Goal: Information Seeking & Learning: Learn about a topic

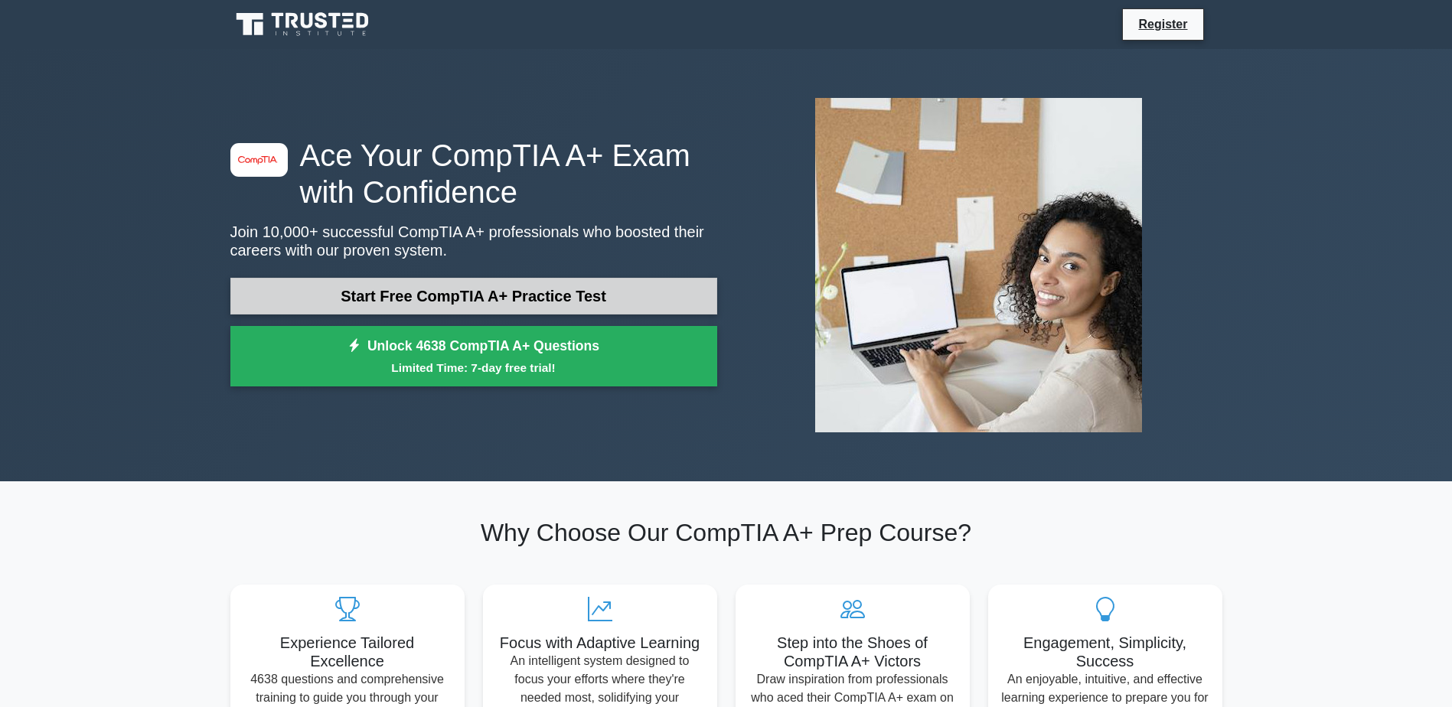
click at [534, 301] on link "Start Free CompTIA A+ Practice Test" at bounding box center [473, 296] width 487 height 37
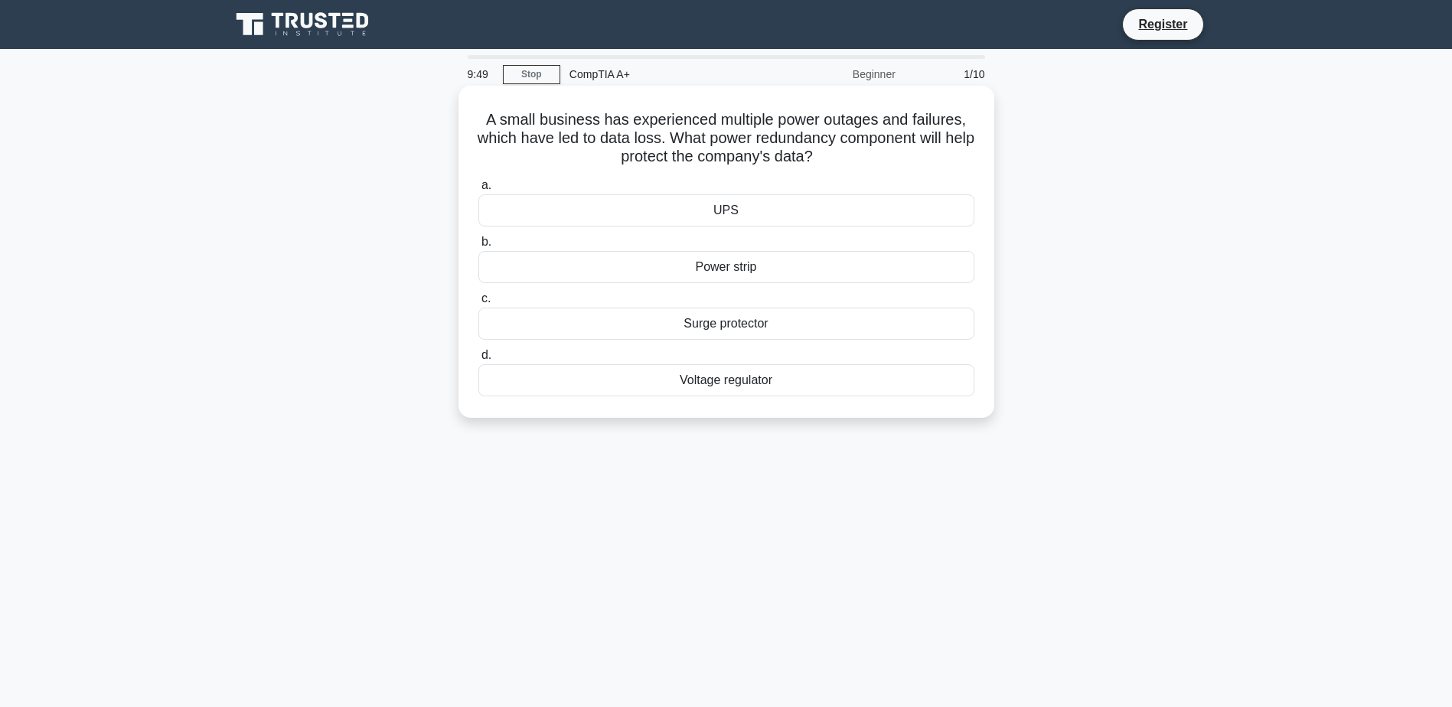
click at [737, 206] on div "UPS" at bounding box center [726, 210] width 496 height 32
click at [478, 191] on input "a. UPS" at bounding box center [478, 186] width 0 height 10
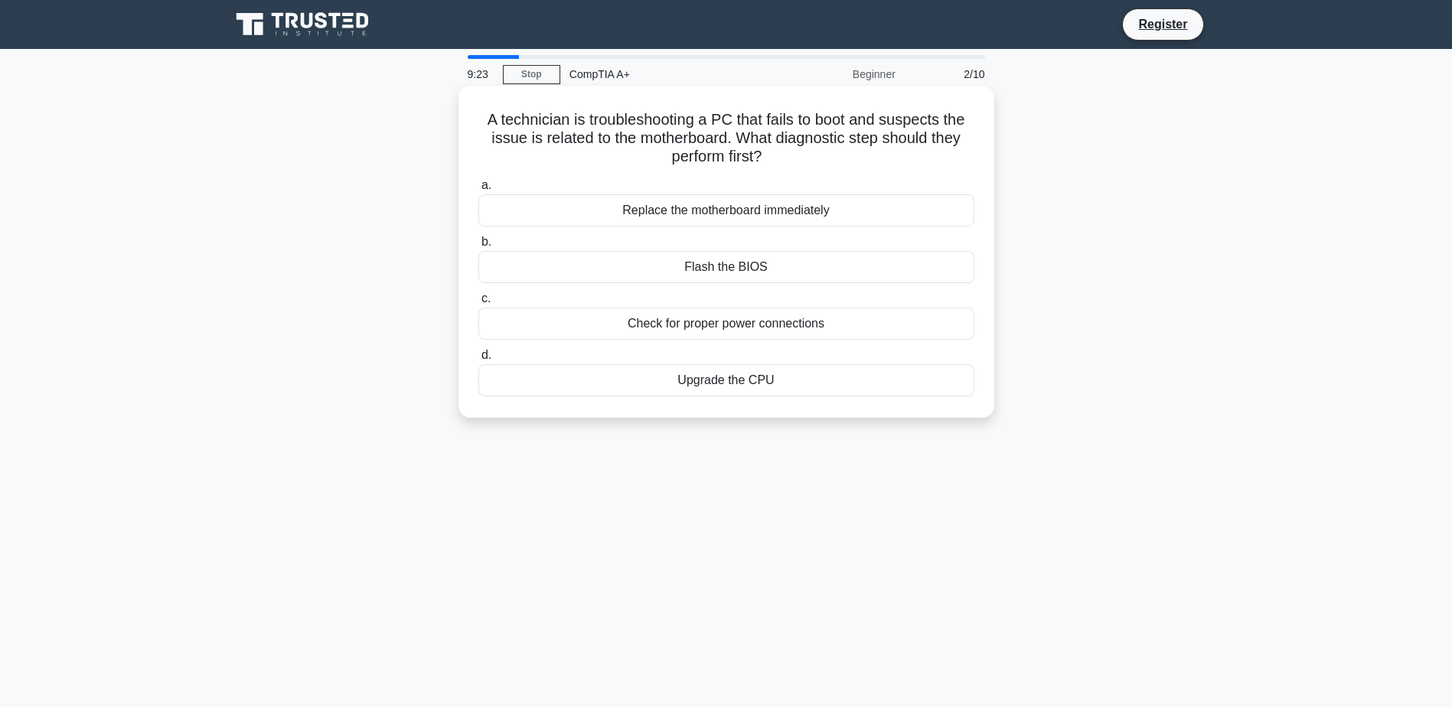
click at [678, 332] on div "Check for proper power connections" at bounding box center [726, 324] width 496 height 32
click at [478, 304] on input "c. Check for proper power connections" at bounding box center [478, 299] width 0 height 10
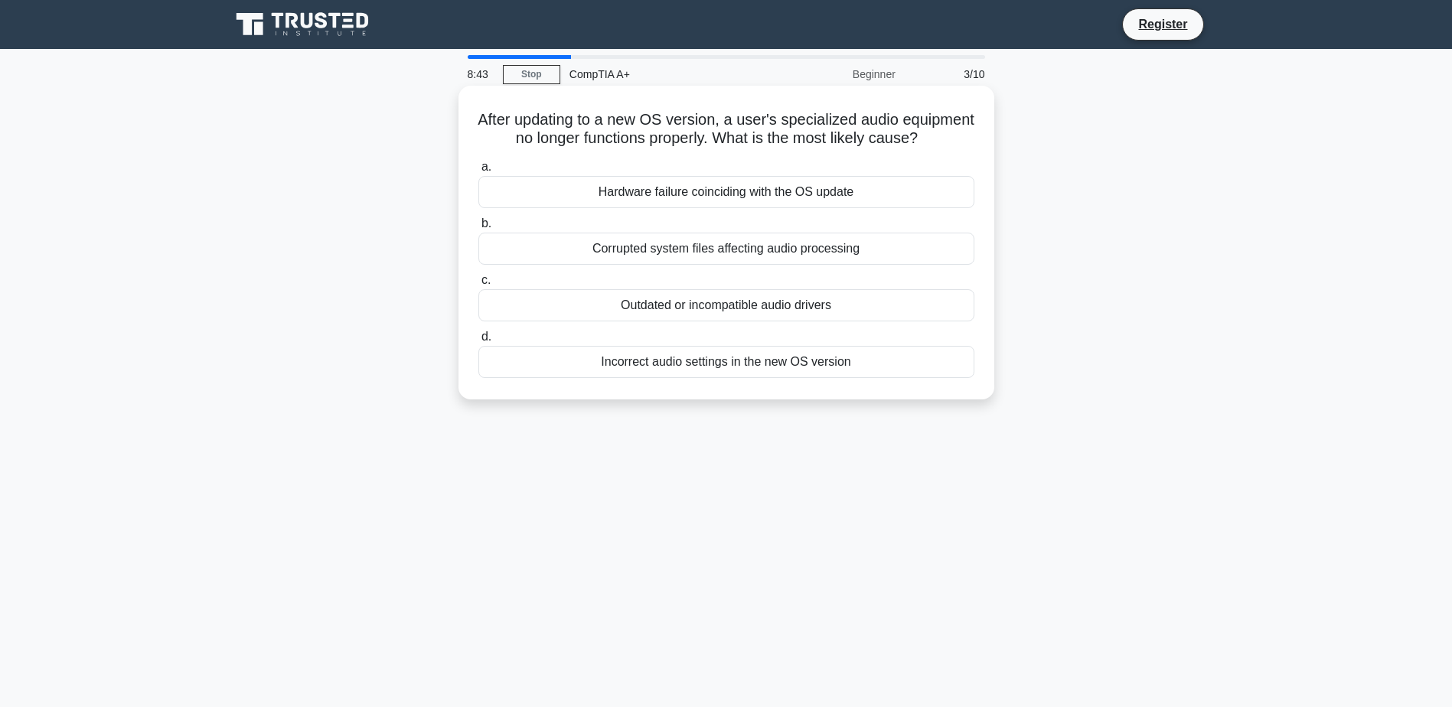
click at [711, 322] on div "Outdated or incompatible audio drivers" at bounding box center [726, 305] width 496 height 32
click at [478, 286] on input "c. Outdated or incompatible audio drivers" at bounding box center [478, 281] width 0 height 10
click at [748, 315] on div "Hybrid Hard Drive (SSHD)" at bounding box center [726, 305] width 496 height 32
click at [478, 286] on input "c. Hybrid Hard Drive (SSHD)" at bounding box center [478, 281] width 0 height 10
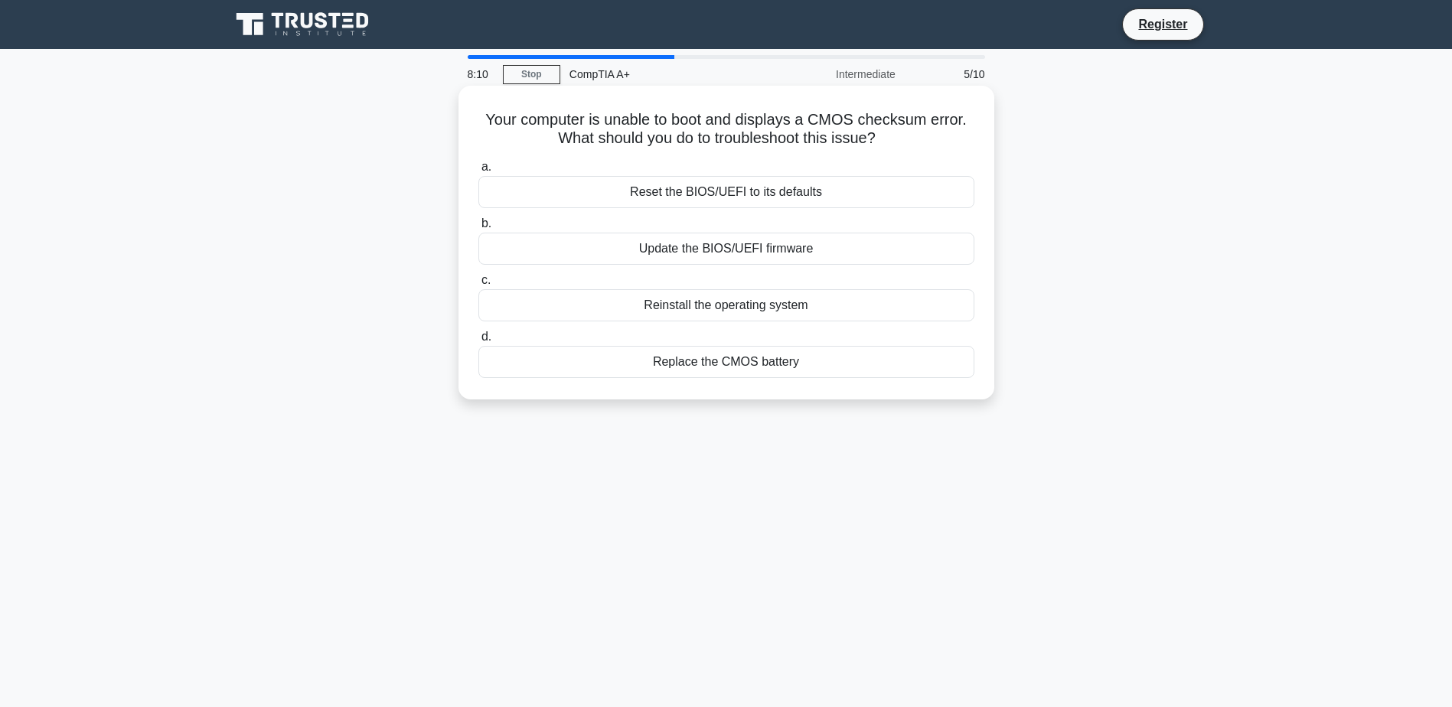
click at [719, 364] on div "Replace the CMOS battery" at bounding box center [726, 362] width 496 height 32
click at [478, 342] on input "d. Replace the CMOS battery" at bounding box center [478, 337] width 0 height 10
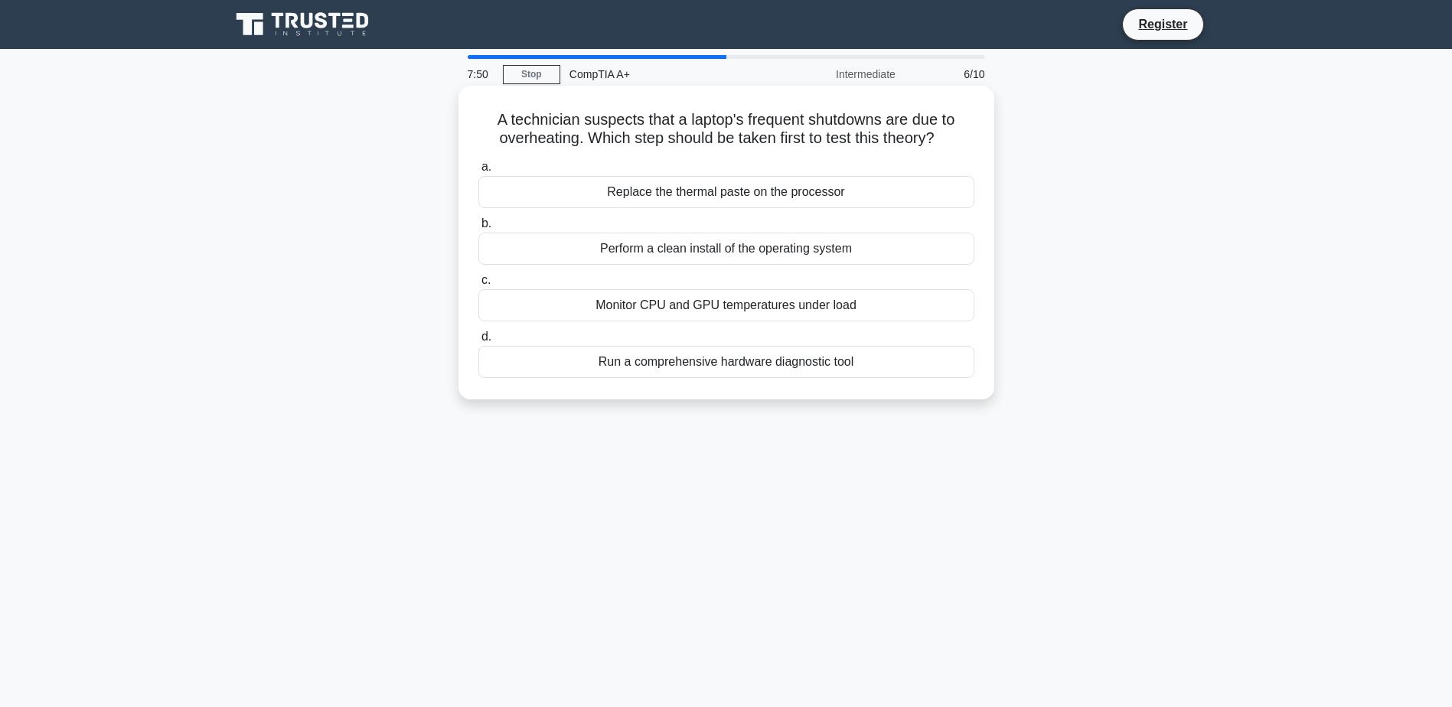
click at [746, 305] on div "Monitor CPU and GPU temperatures under load" at bounding box center [726, 305] width 496 height 32
click at [478, 286] on input "c. Monitor CPU and GPU temperatures under load" at bounding box center [478, 281] width 0 height 10
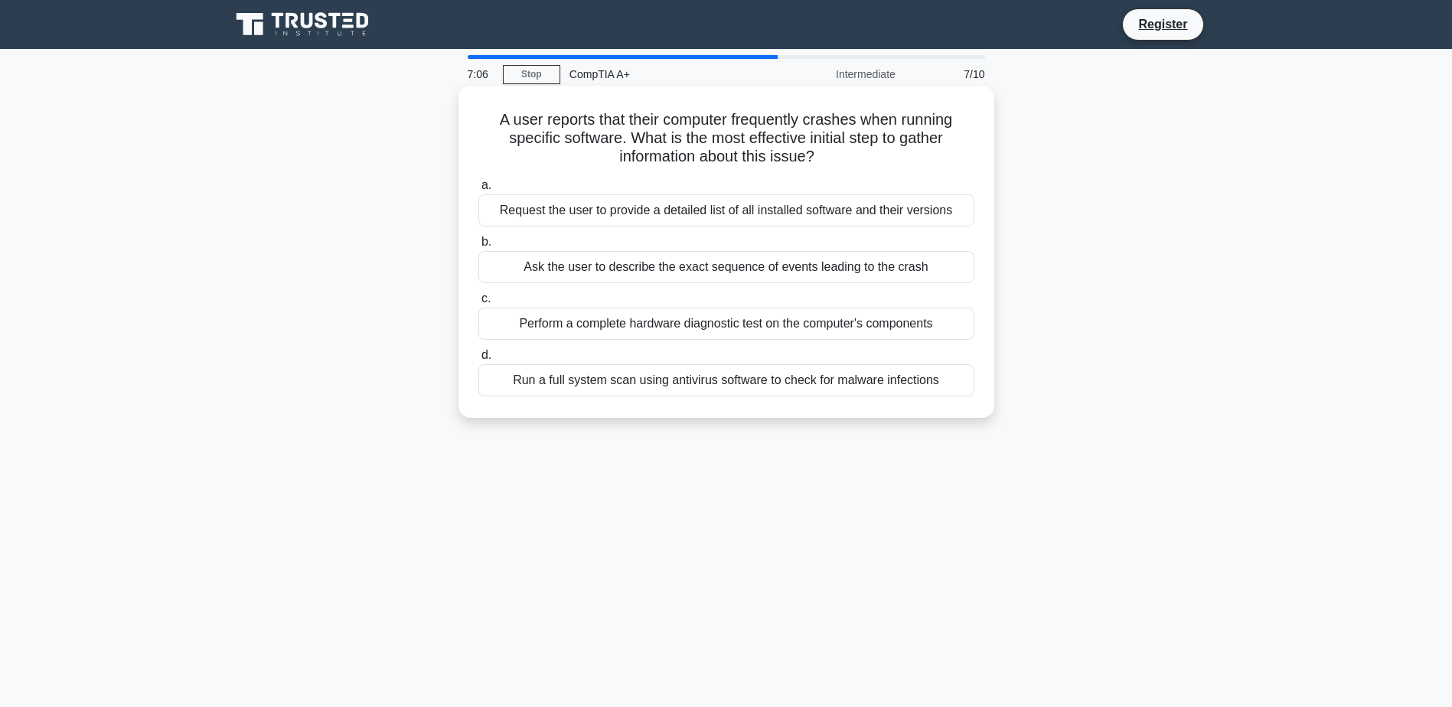
click at [660, 330] on div "Perform a complete hardware diagnostic test on the computer's components" at bounding box center [726, 324] width 496 height 32
click at [478, 304] on input "c. Perform a complete hardware diagnostic test on the computer's components" at bounding box center [478, 299] width 0 height 10
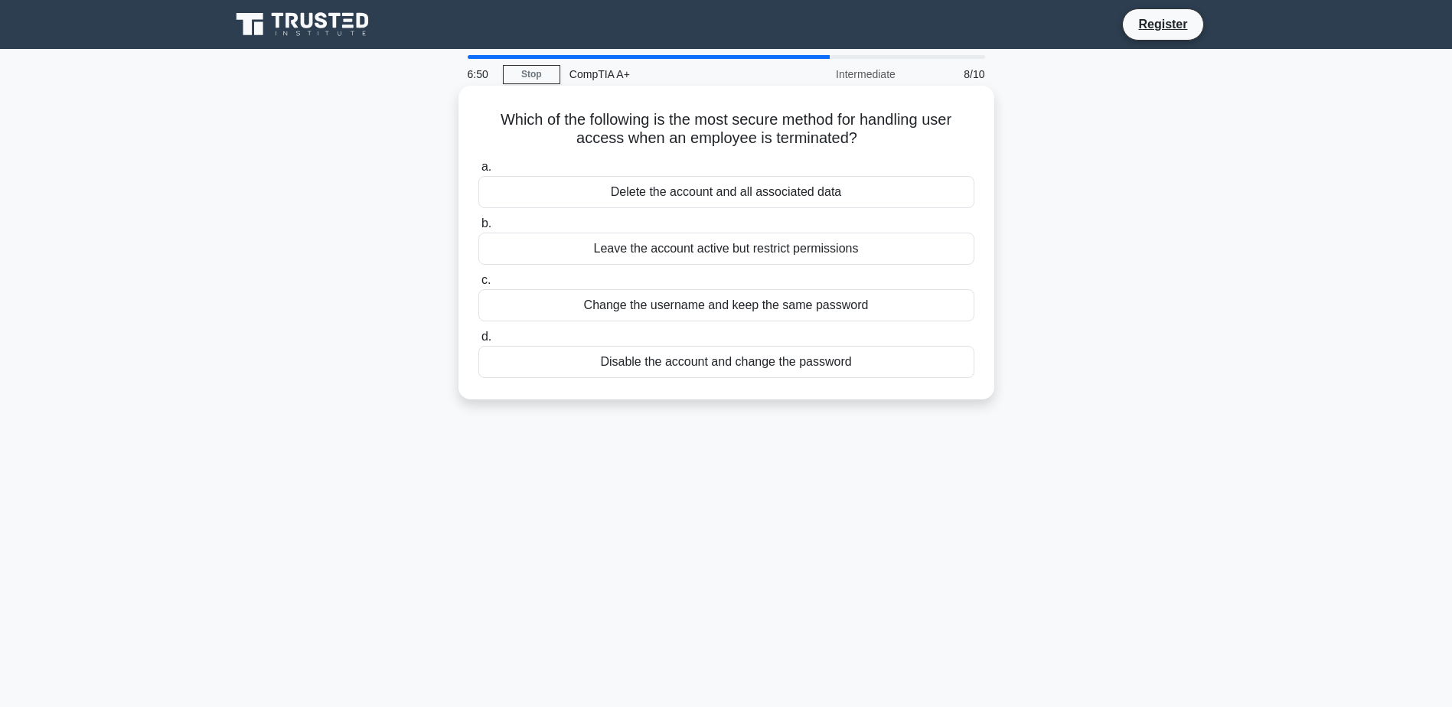
click at [679, 257] on div "Leave the account active but restrict permissions" at bounding box center [726, 249] width 496 height 32
click at [478, 229] on input "b. Leave the account active but restrict permissions" at bounding box center [478, 224] width 0 height 10
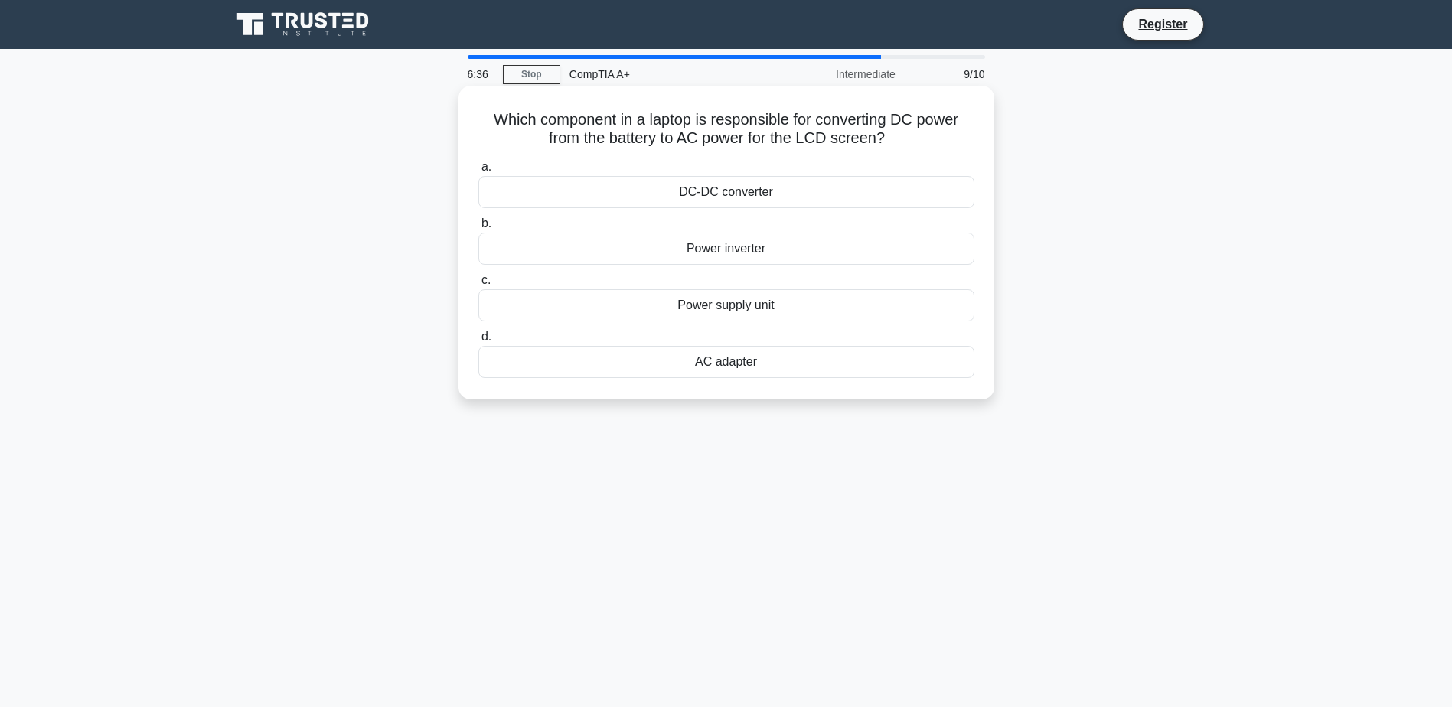
click at [740, 312] on div "Power supply unit" at bounding box center [726, 305] width 496 height 32
click at [478, 286] on input "c. Power supply unit" at bounding box center [478, 281] width 0 height 10
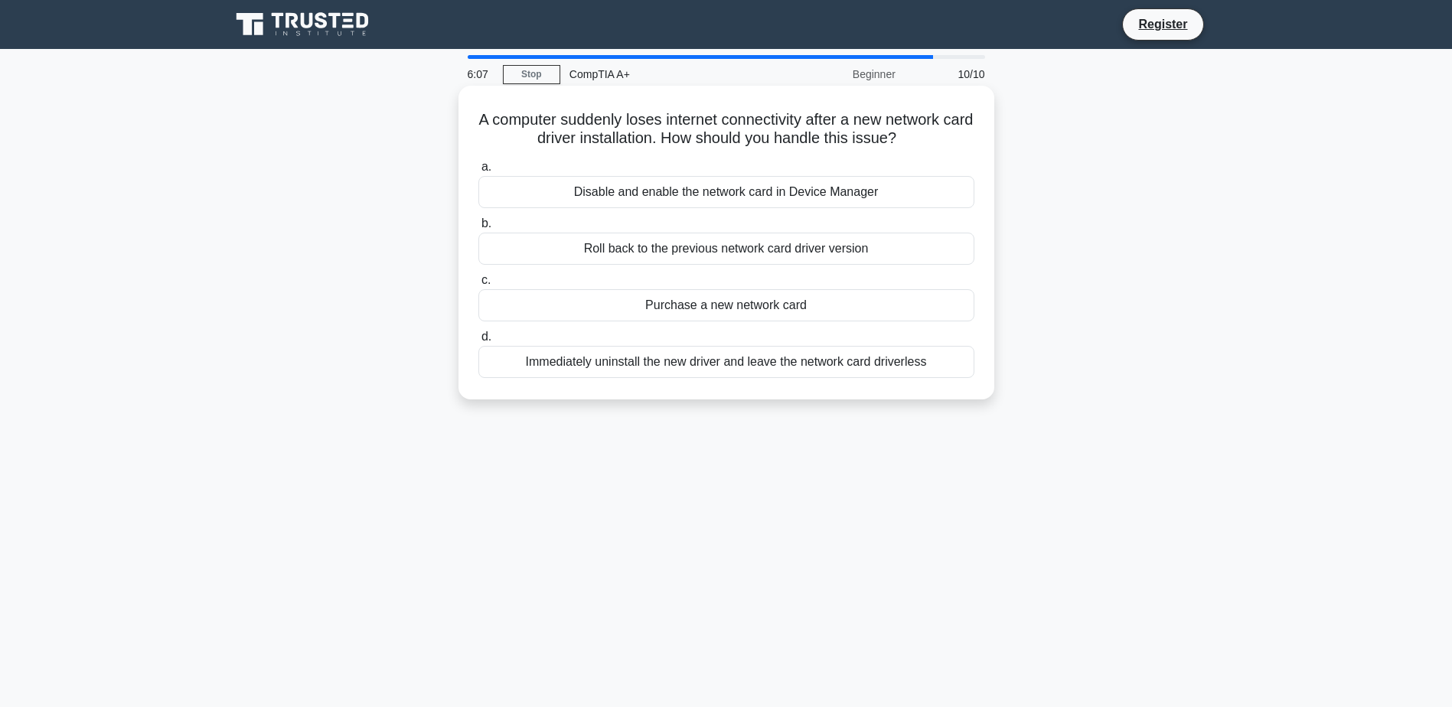
click at [714, 191] on div "Disable and enable the network card in Device Manager" at bounding box center [726, 192] width 496 height 32
click at [478, 172] on input "a. Disable and enable the network card in Device Manager" at bounding box center [478, 167] width 0 height 10
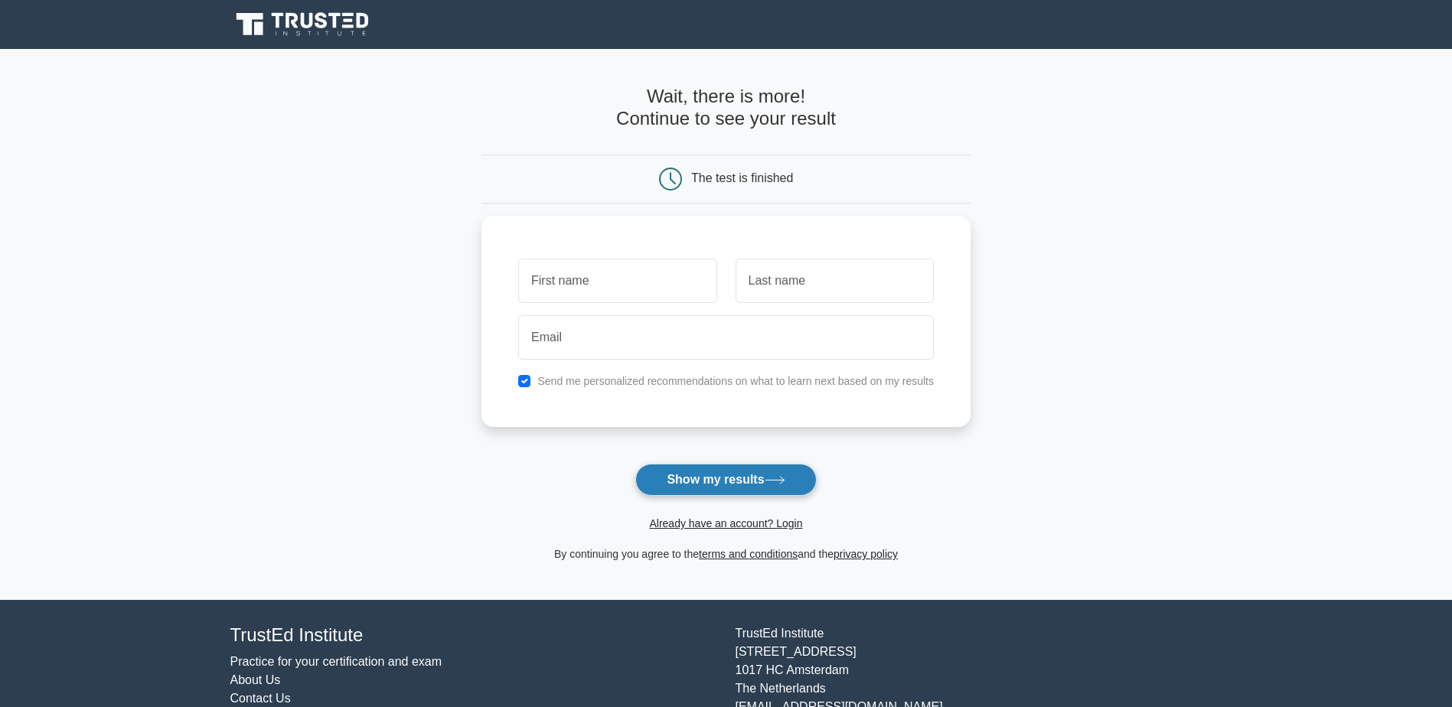
click at [727, 496] on button "Show my results" at bounding box center [725, 480] width 181 height 32
type input "FIZ"
type input "AH"
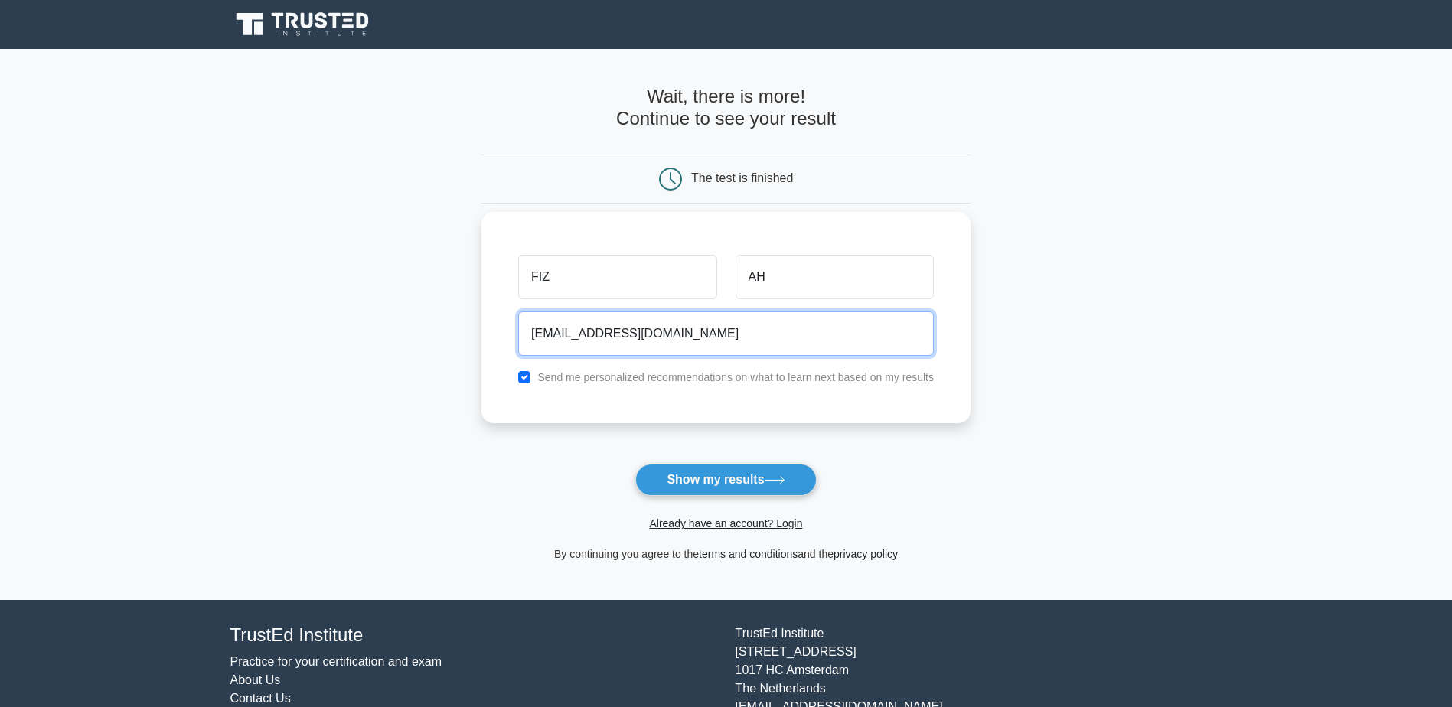
type input "DHDIF@GMAIL.COM"
click at [530, 380] on input "checkbox" at bounding box center [524, 377] width 12 height 12
checkbox input "false"
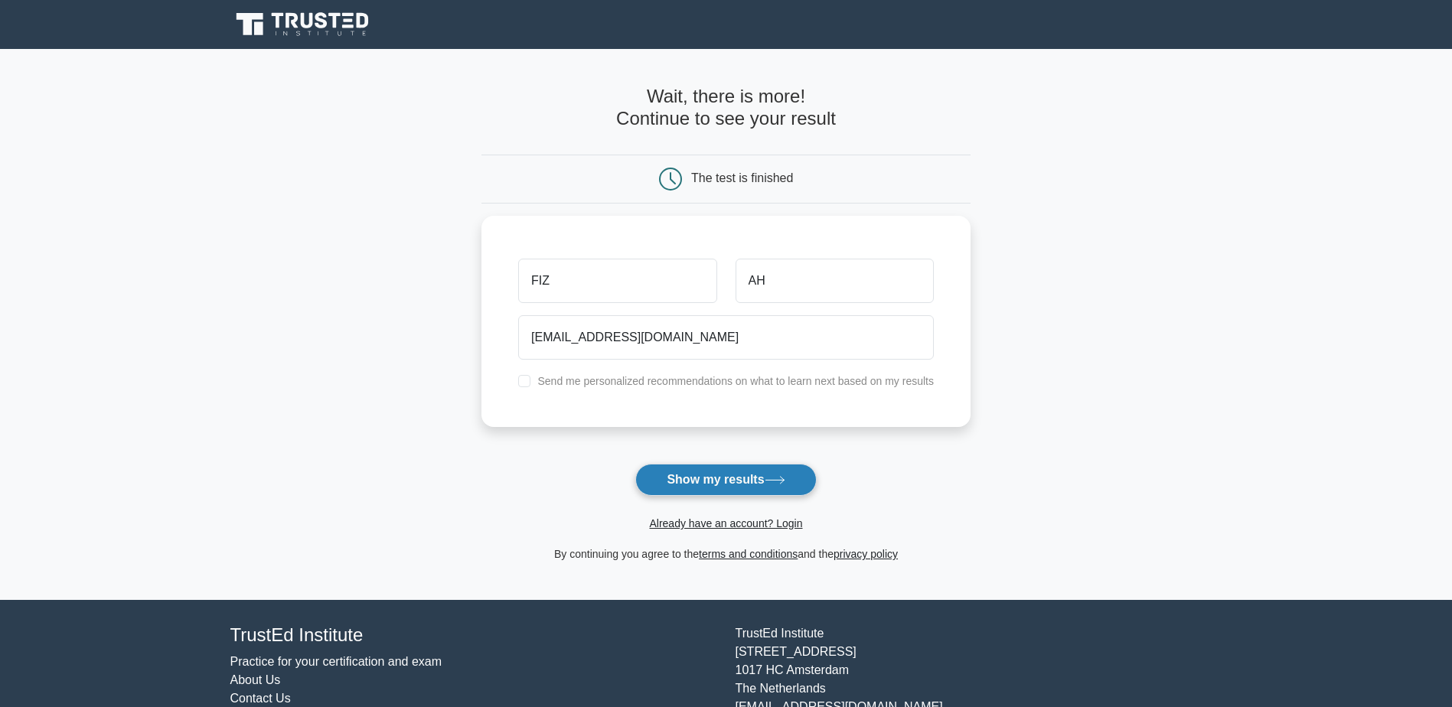
click at [756, 486] on button "Show my results" at bounding box center [725, 480] width 181 height 32
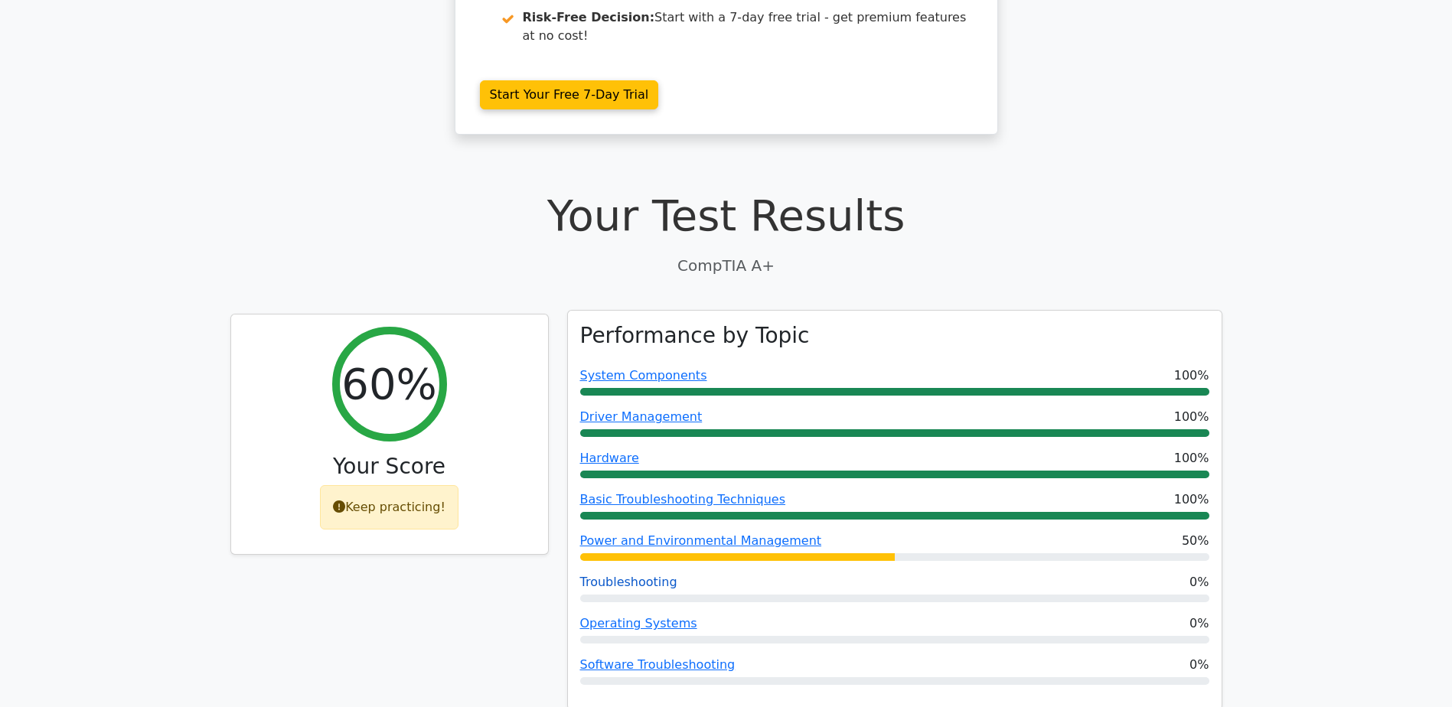
scroll to position [383, 0]
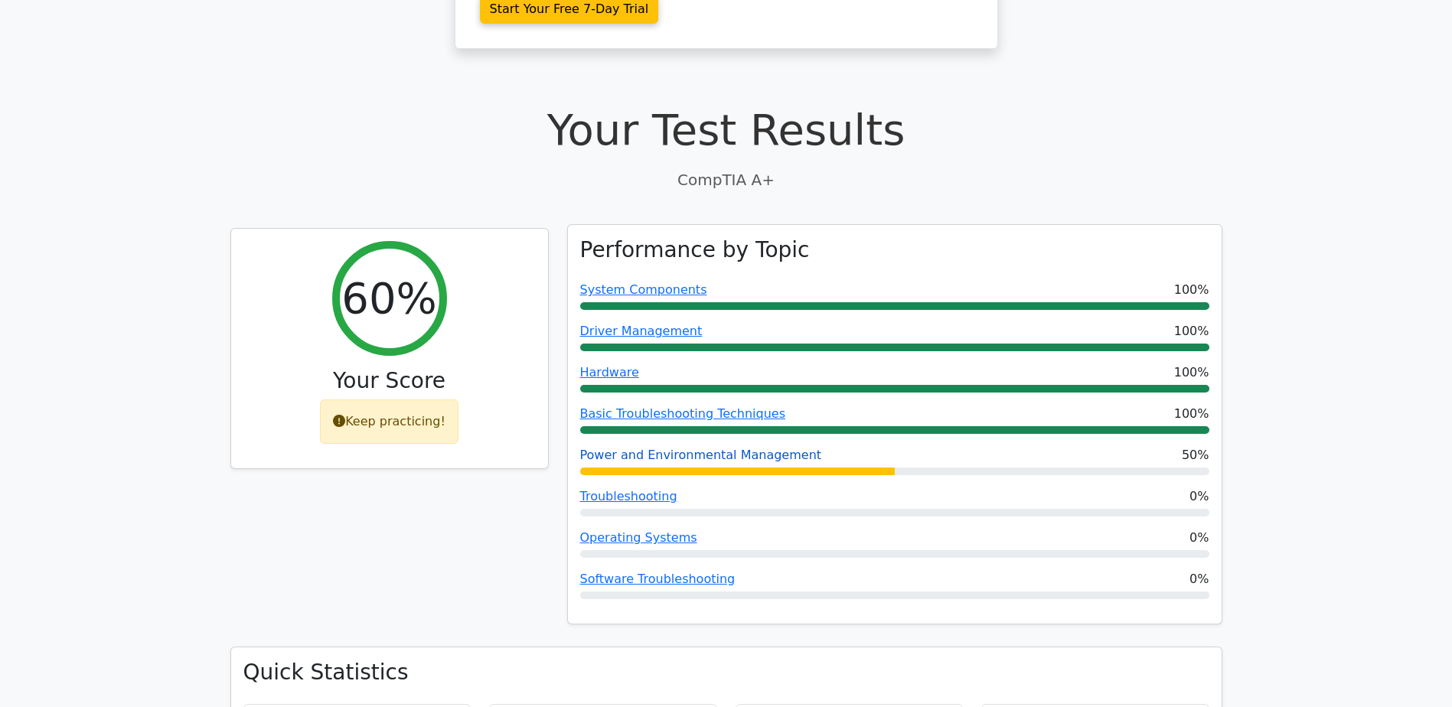
click at [716, 448] on link "Power and Environmental Management" at bounding box center [701, 455] width 242 height 15
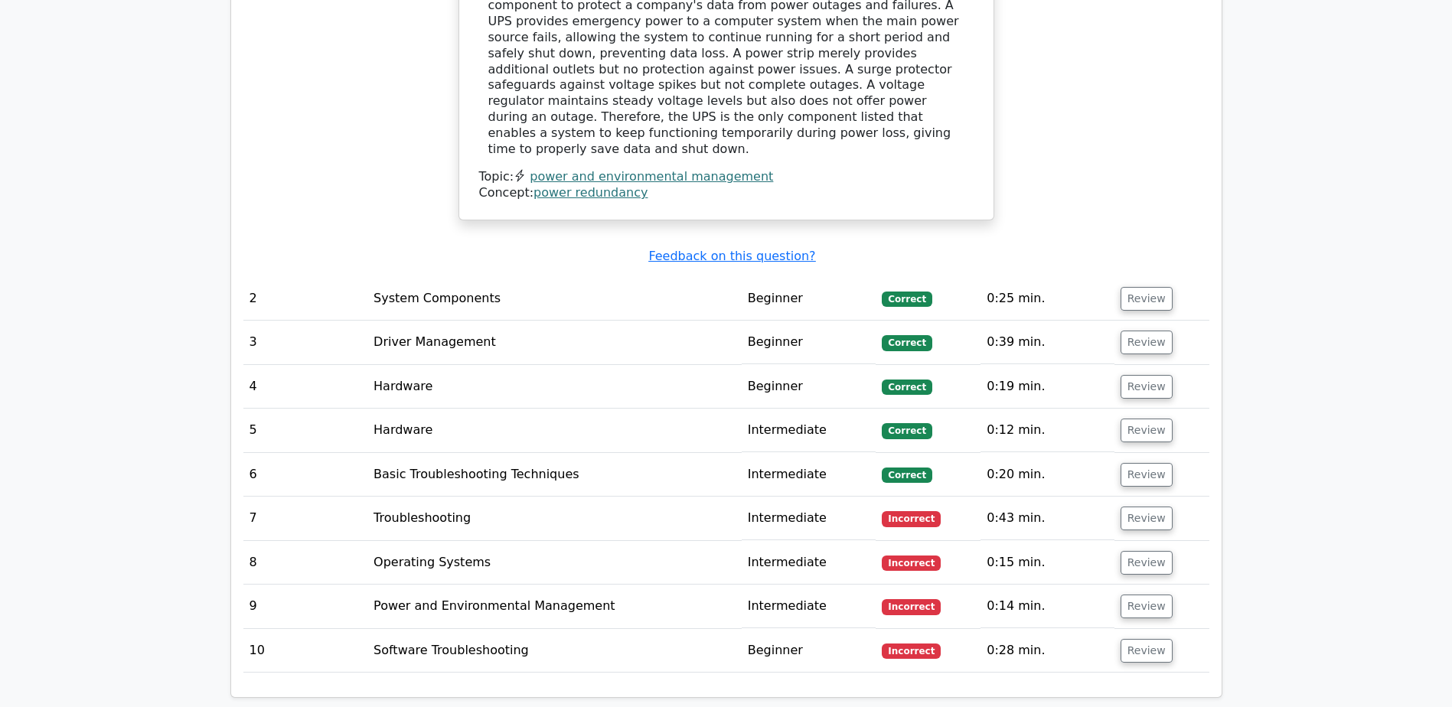
scroll to position [1761, 0]
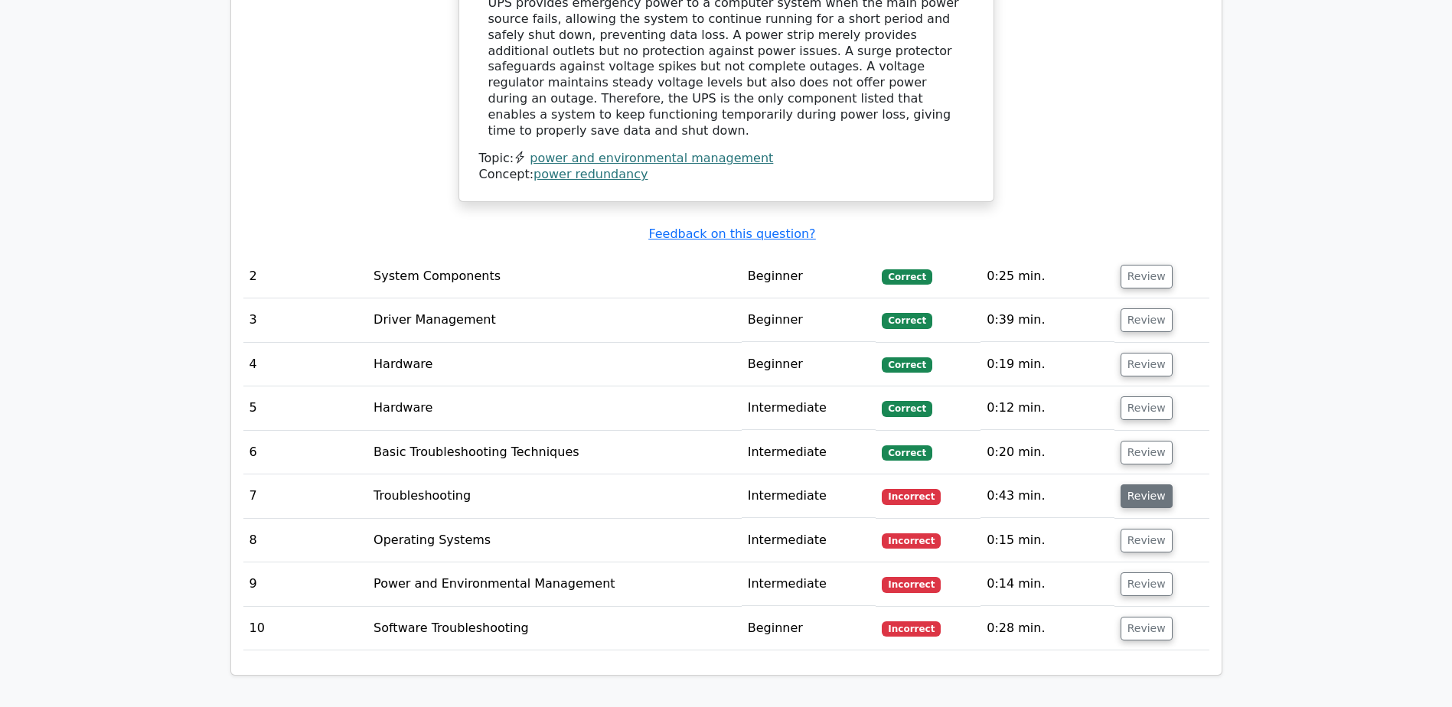
click at [1127, 485] on button "Review" at bounding box center [1147, 497] width 52 height 24
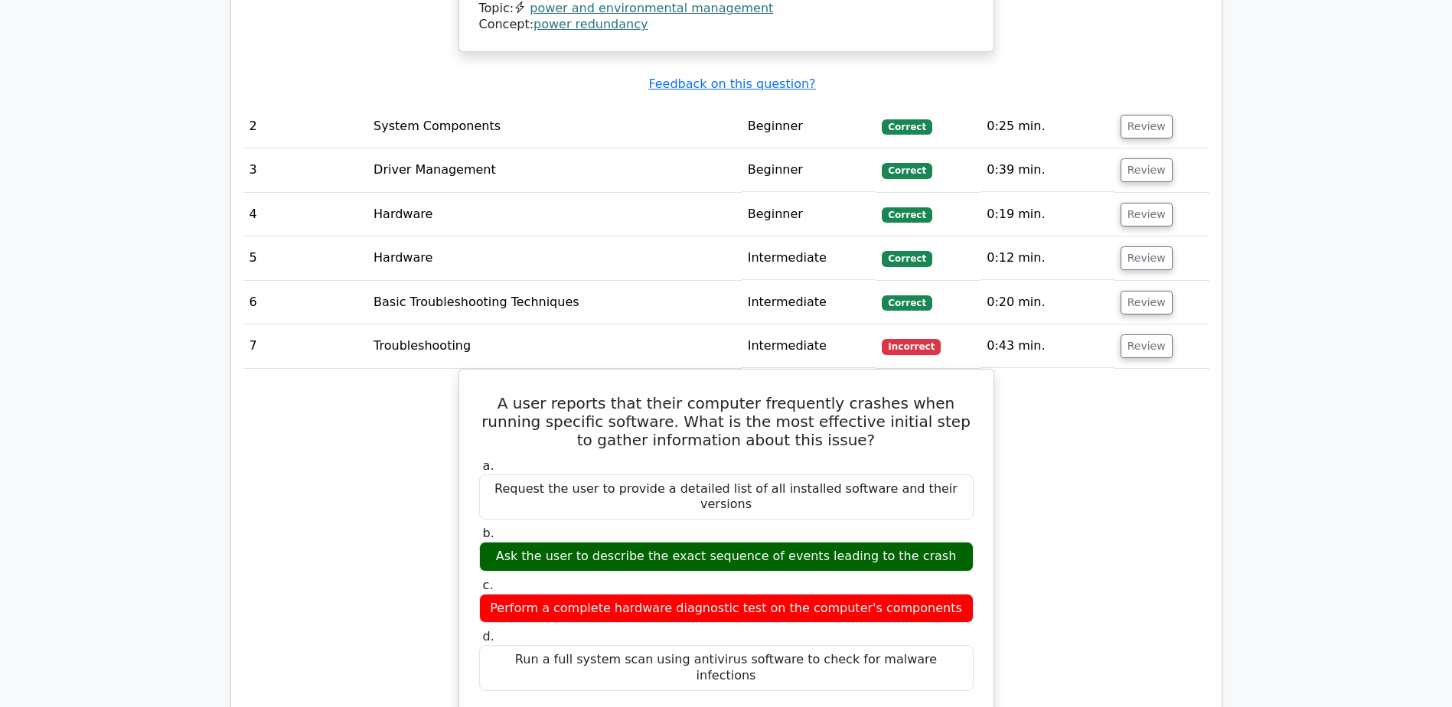
scroll to position [1914, 0]
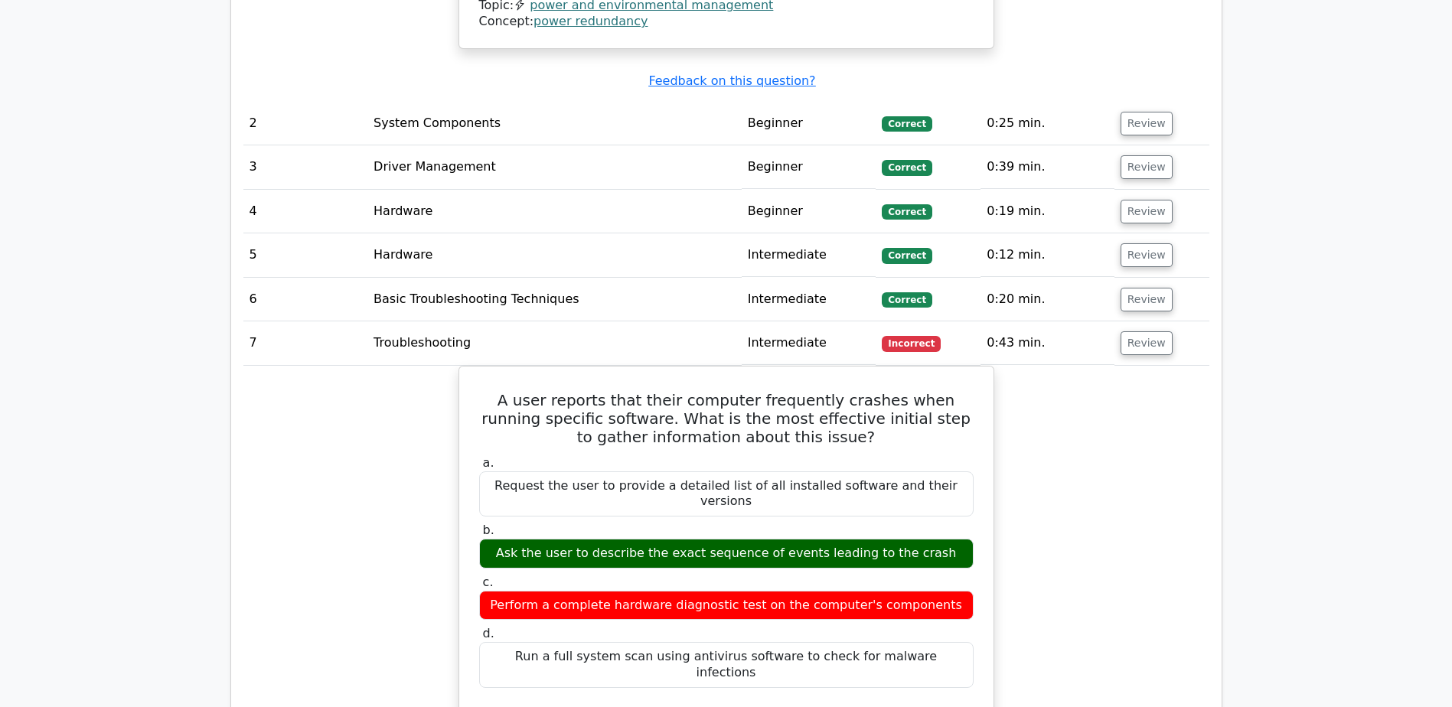
click at [1103, 322] on td "0:43 min." at bounding box center [1047, 344] width 133 height 44
click at [1131, 332] on button "Review" at bounding box center [1147, 344] width 52 height 24
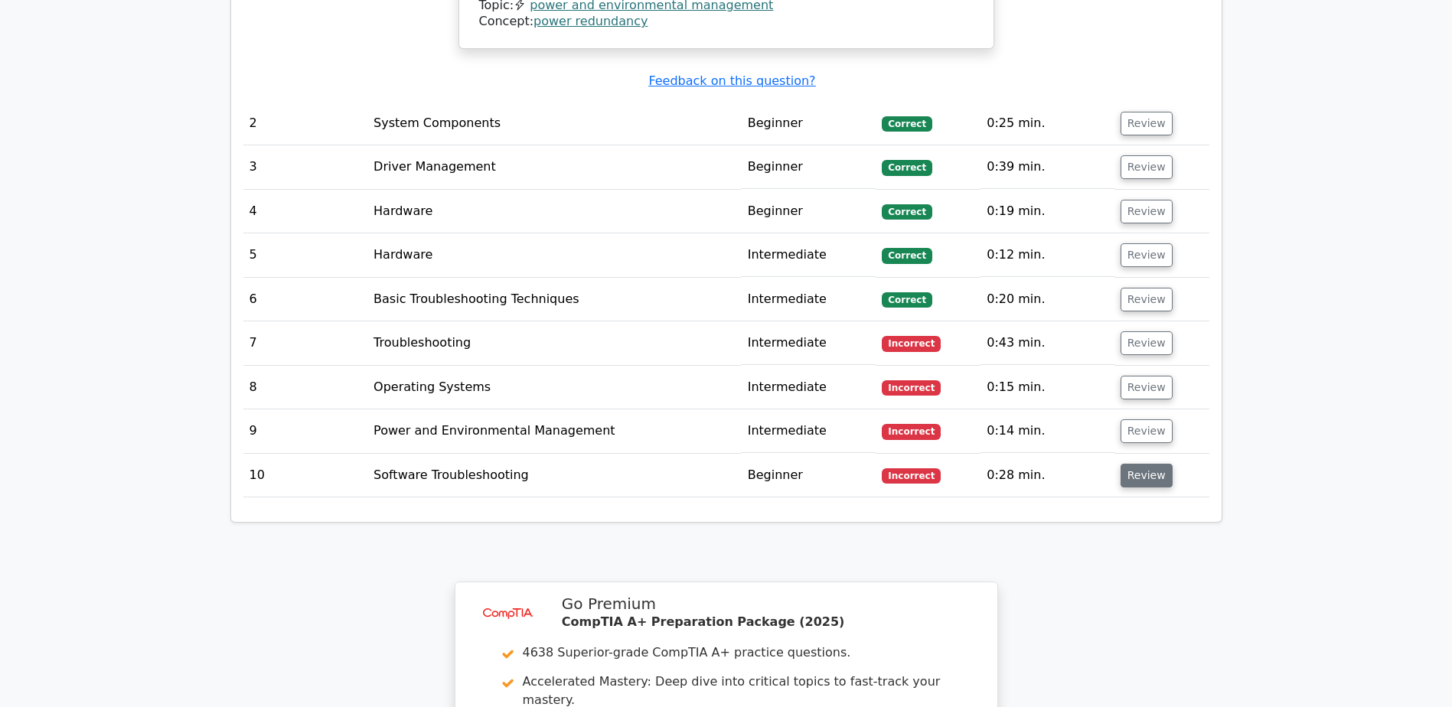
click at [1130, 464] on button "Review" at bounding box center [1147, 476] width 52 height 24
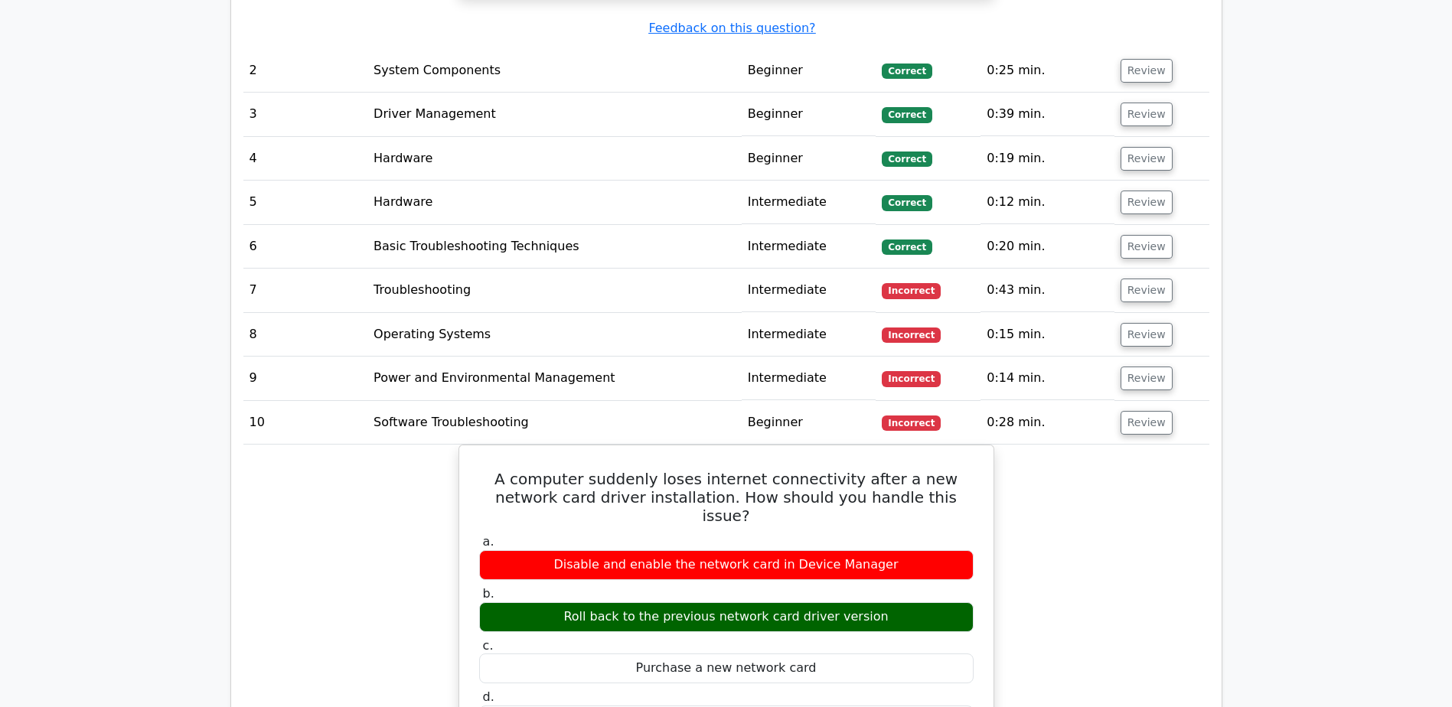
scroll to position [1991, 0]
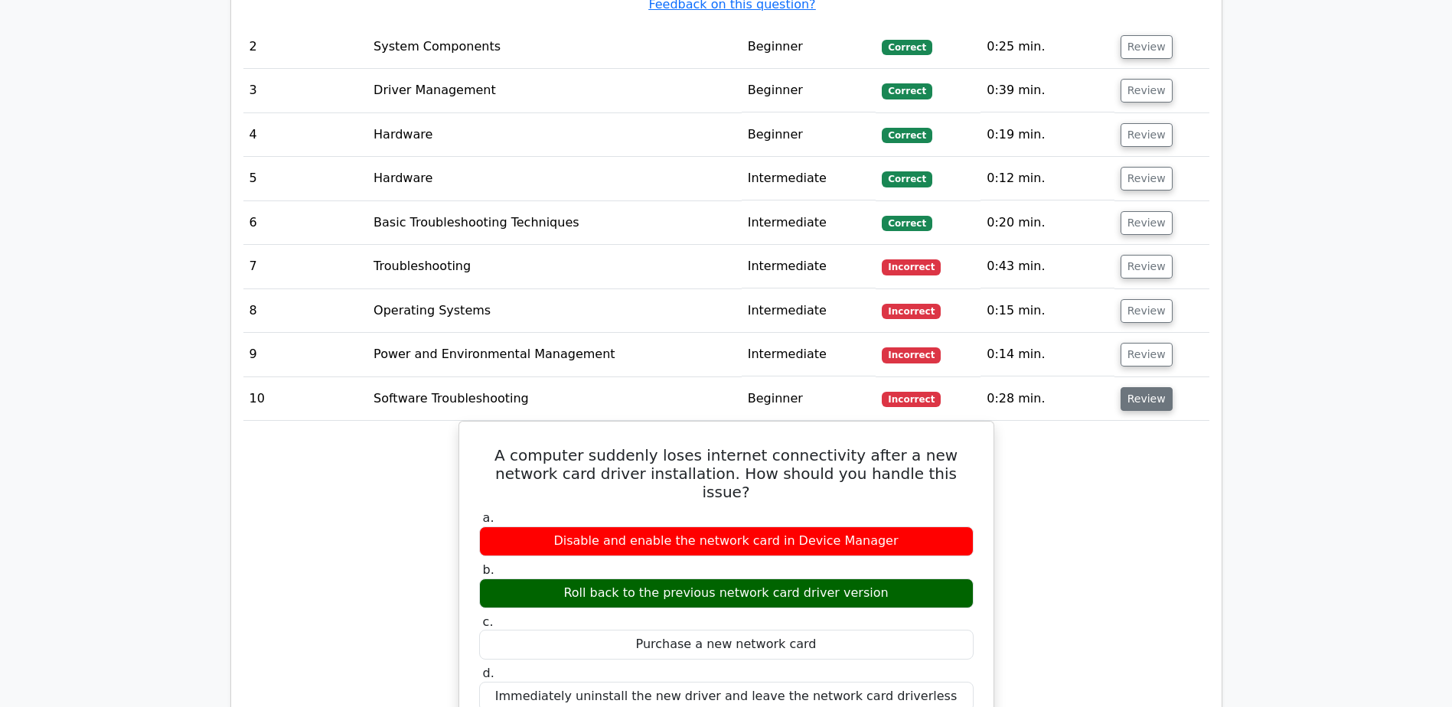
click at [1150, 387] on button "Review" at bounding box center [1147, 399] width 52 height 24
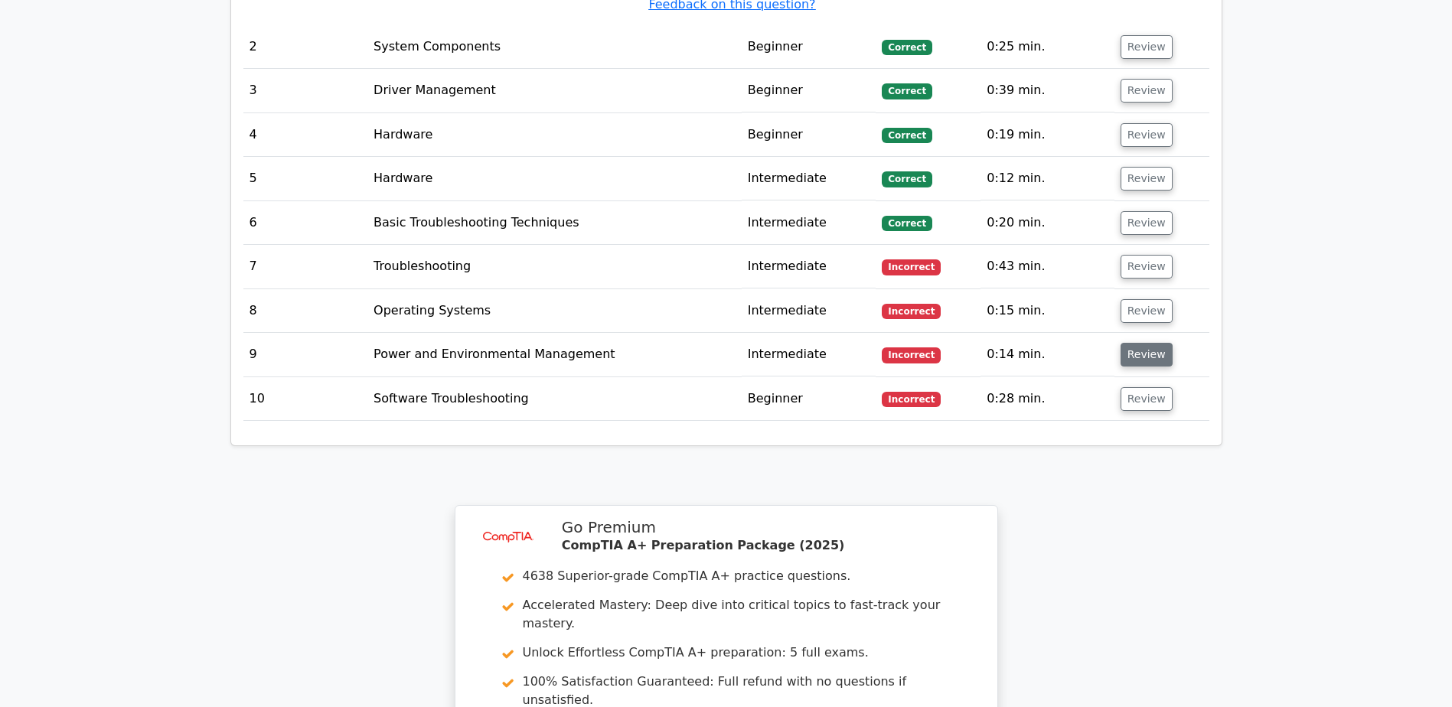
click at [1151, 343] on button "Review" at bounding box center [1147, 355] width 52 height 24
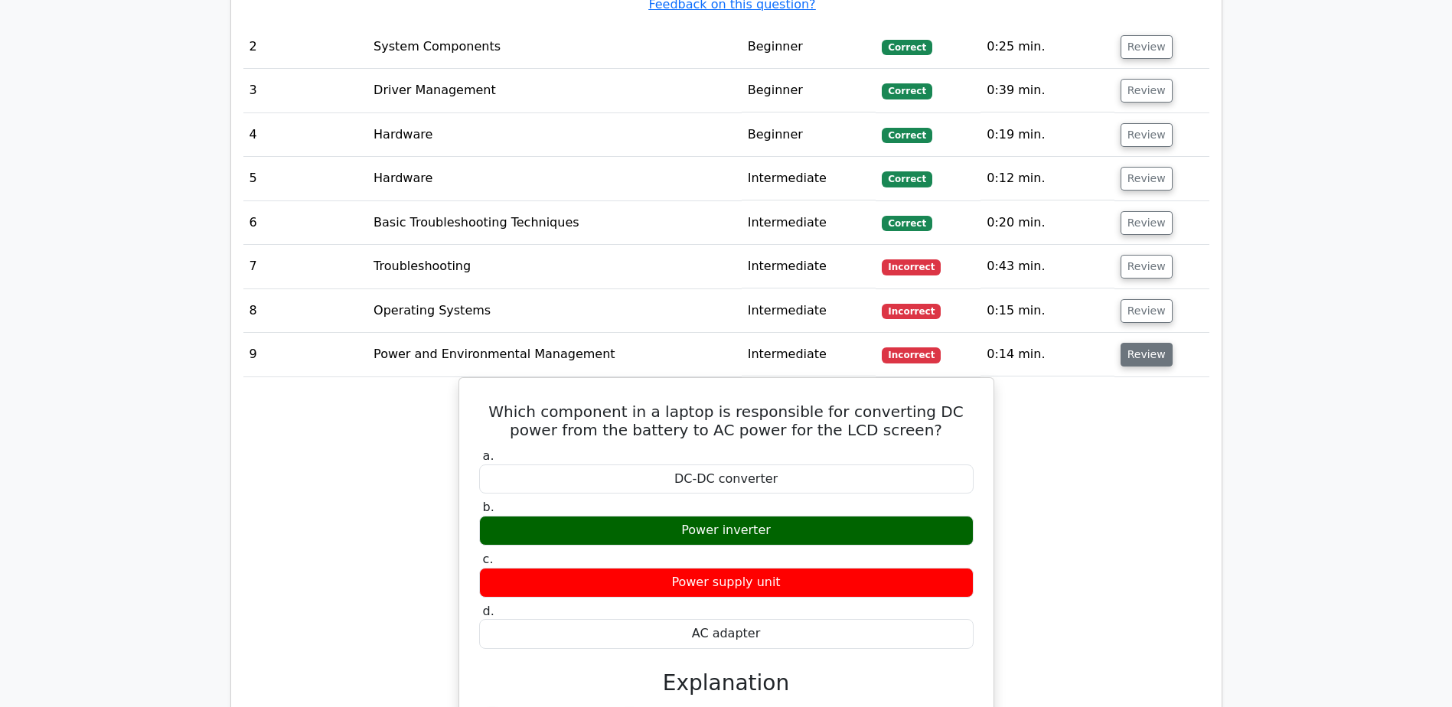
click at [1145, 343] on button "Review" at bounding box center [1147, 355] width 52 height 24
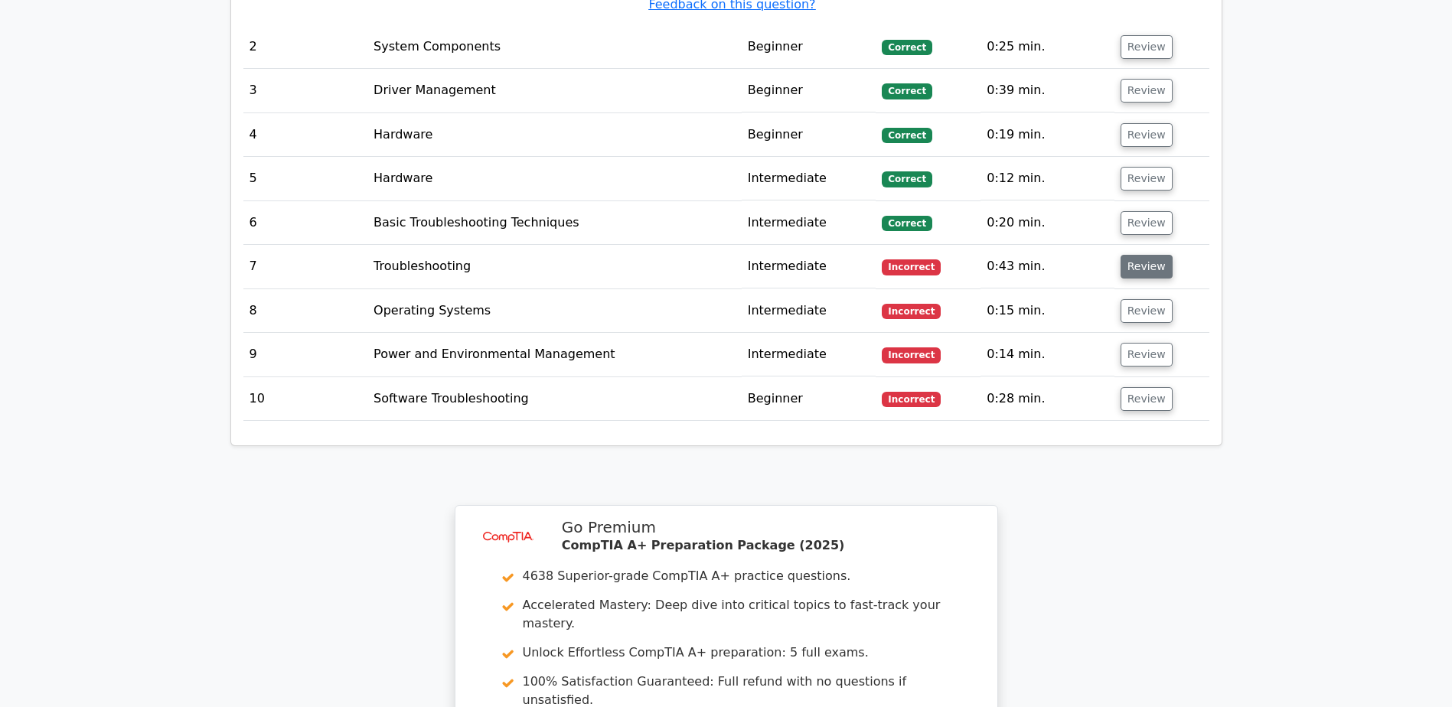
click at [1139, 255] on button "Review" at bounding box center [1147, 267] width 52 height 24
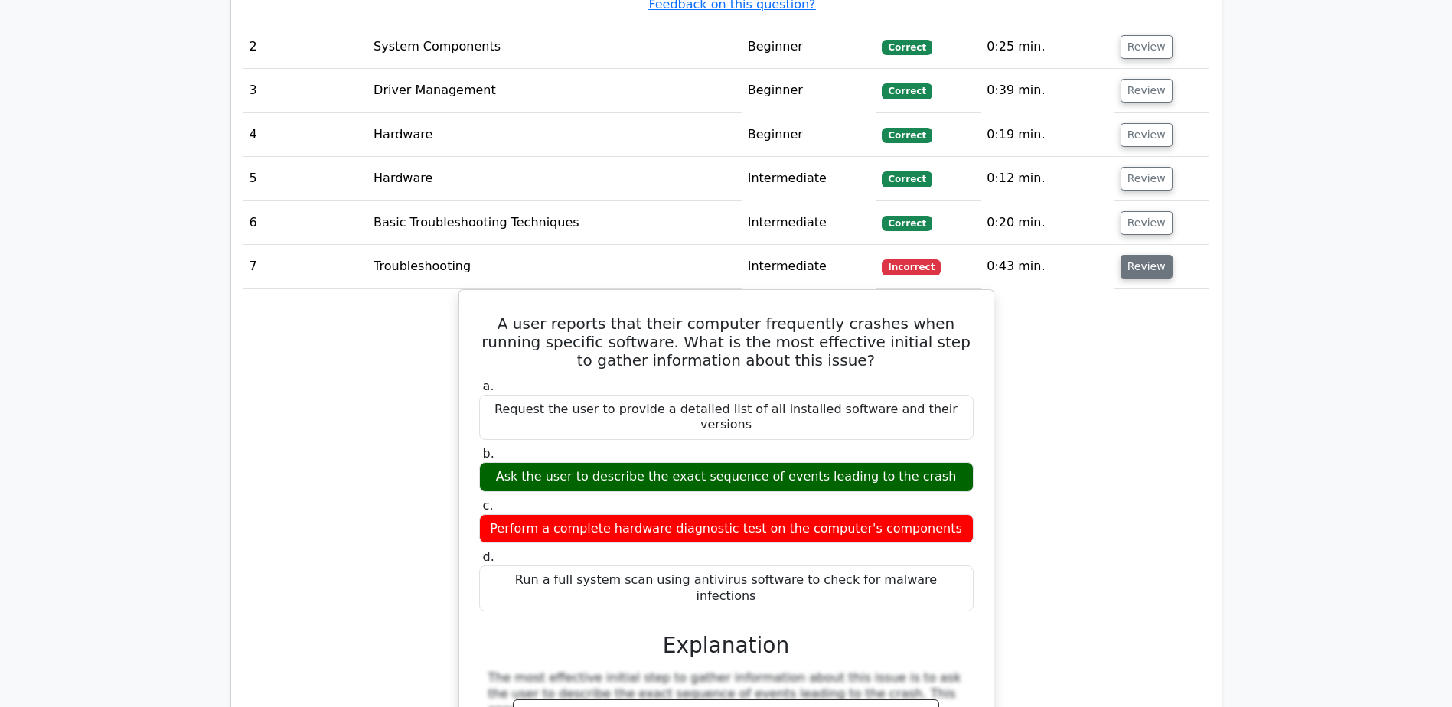
click at [1139, 255] on button "Review" at bounding box center [1147, 267] width 52 height 24
